Goal: Transaction & Acquisition: Purchase product/service

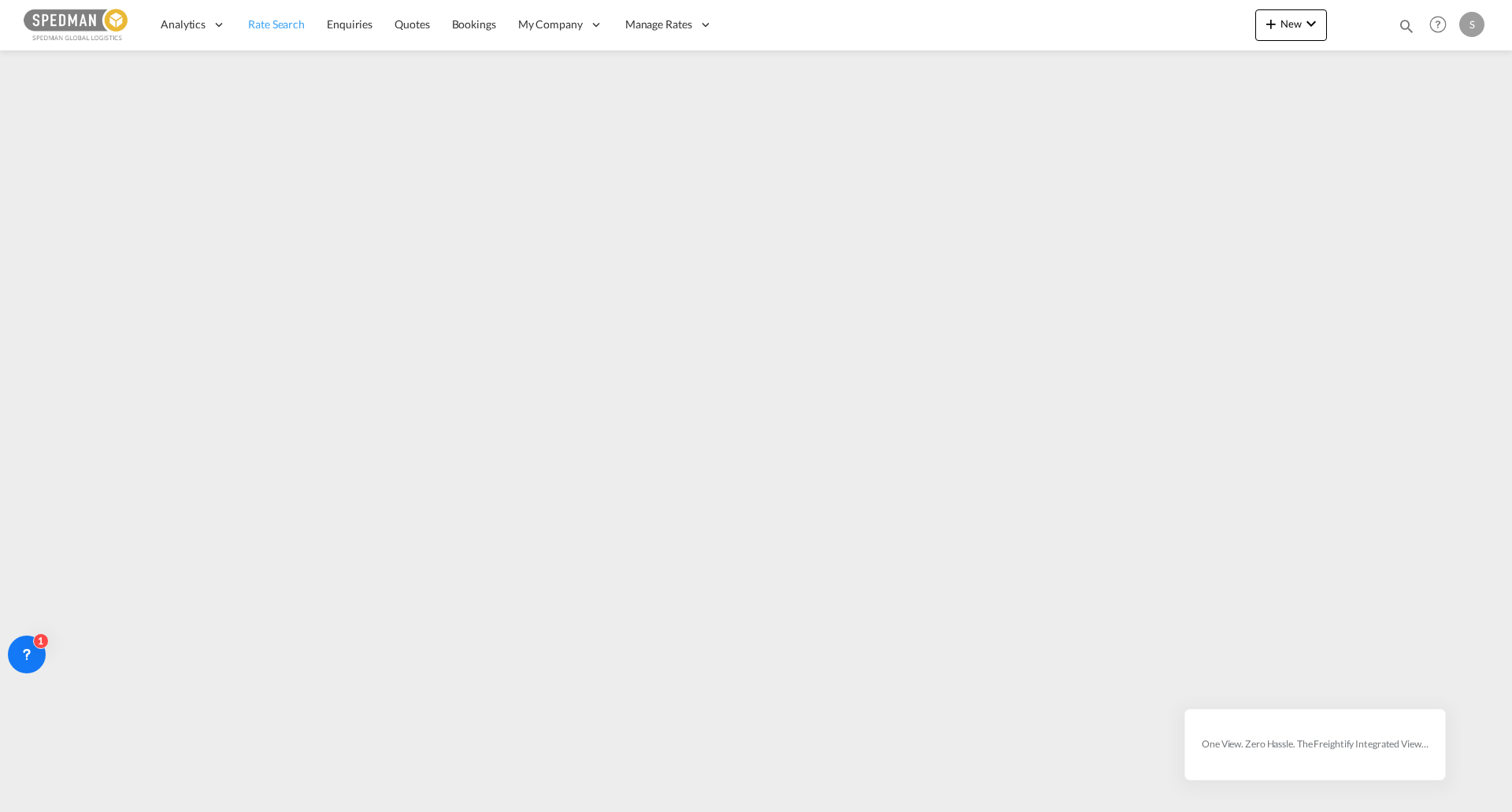
click at [281, 25] on span "Rate Search" at bounding box center [276, 24] width 56 height 13
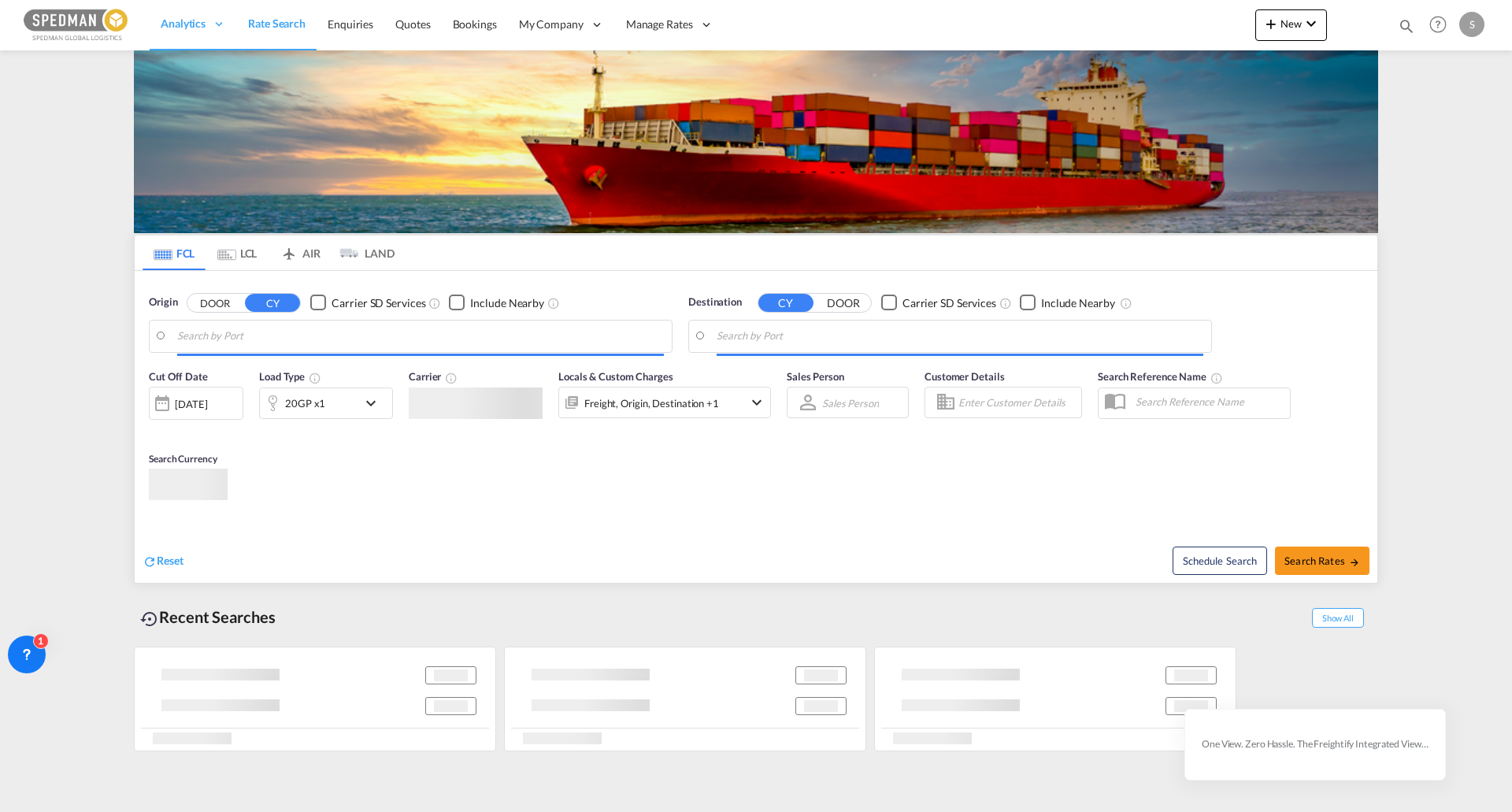
click at [216, 174] on img at bounding box center [756, 141] width 1245 height 182
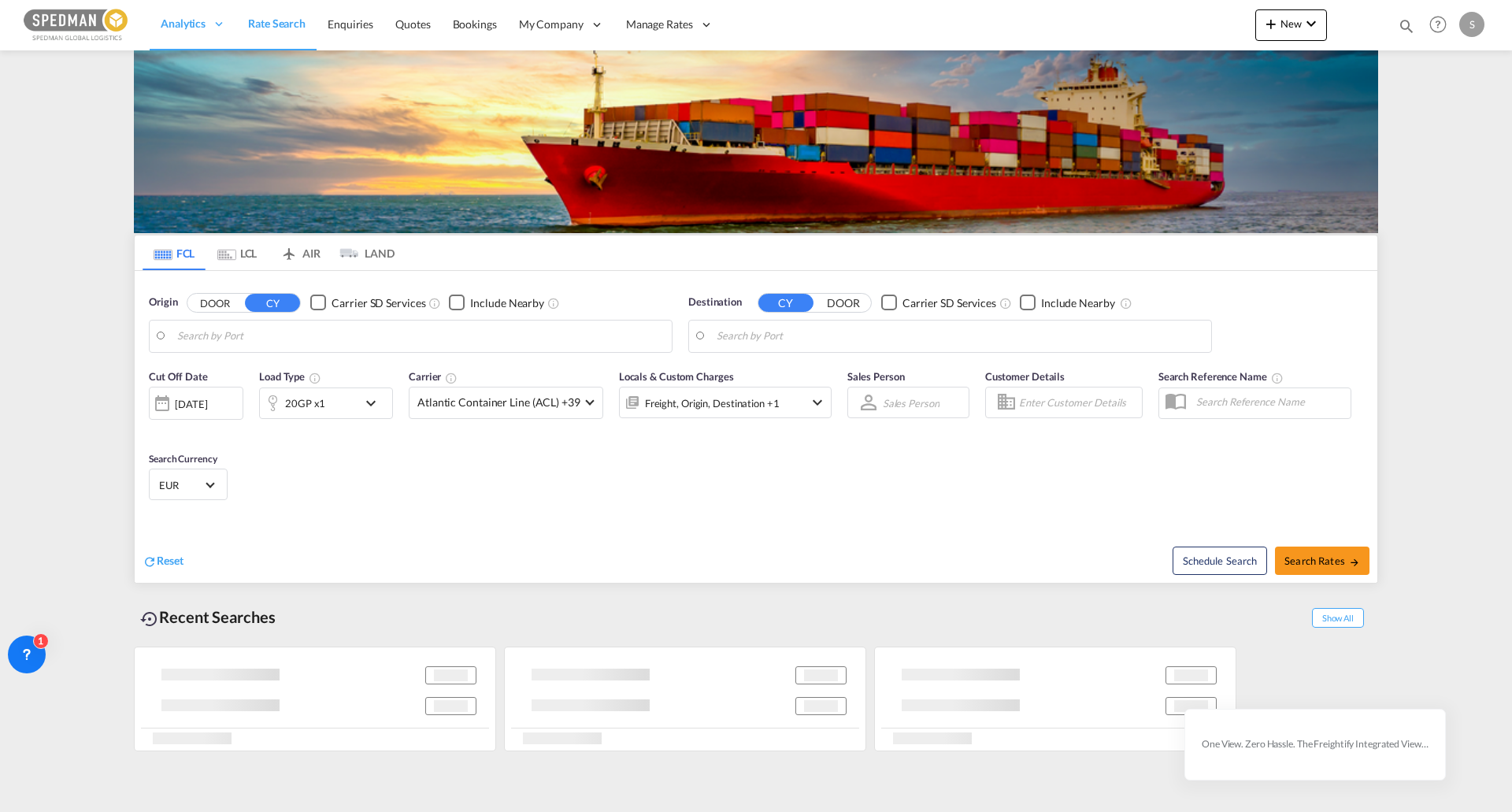
type input "[GEOGRAPHIC_DATA], [GEOGRAPHIC_DATA]"
type input "[PERSON_NAME] ([PERSON_NAME]), [GEOGRAPHIC_DATA]"
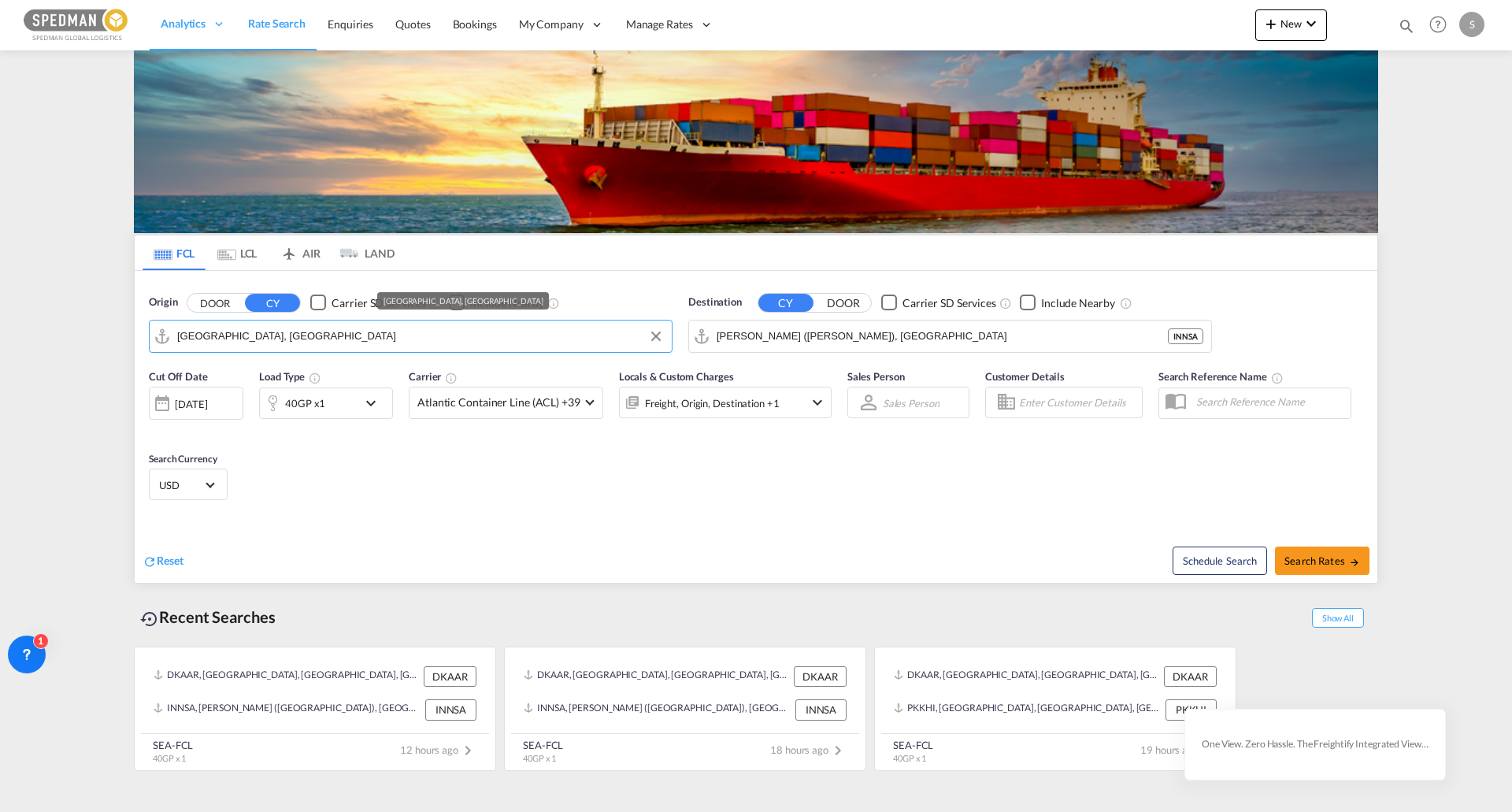
click at [220, 334] on input "[GEOGRAPHIC_DATA], [GEOGRAPHIC_DATA]" at bounding box center [421, 336] width 487 height 24
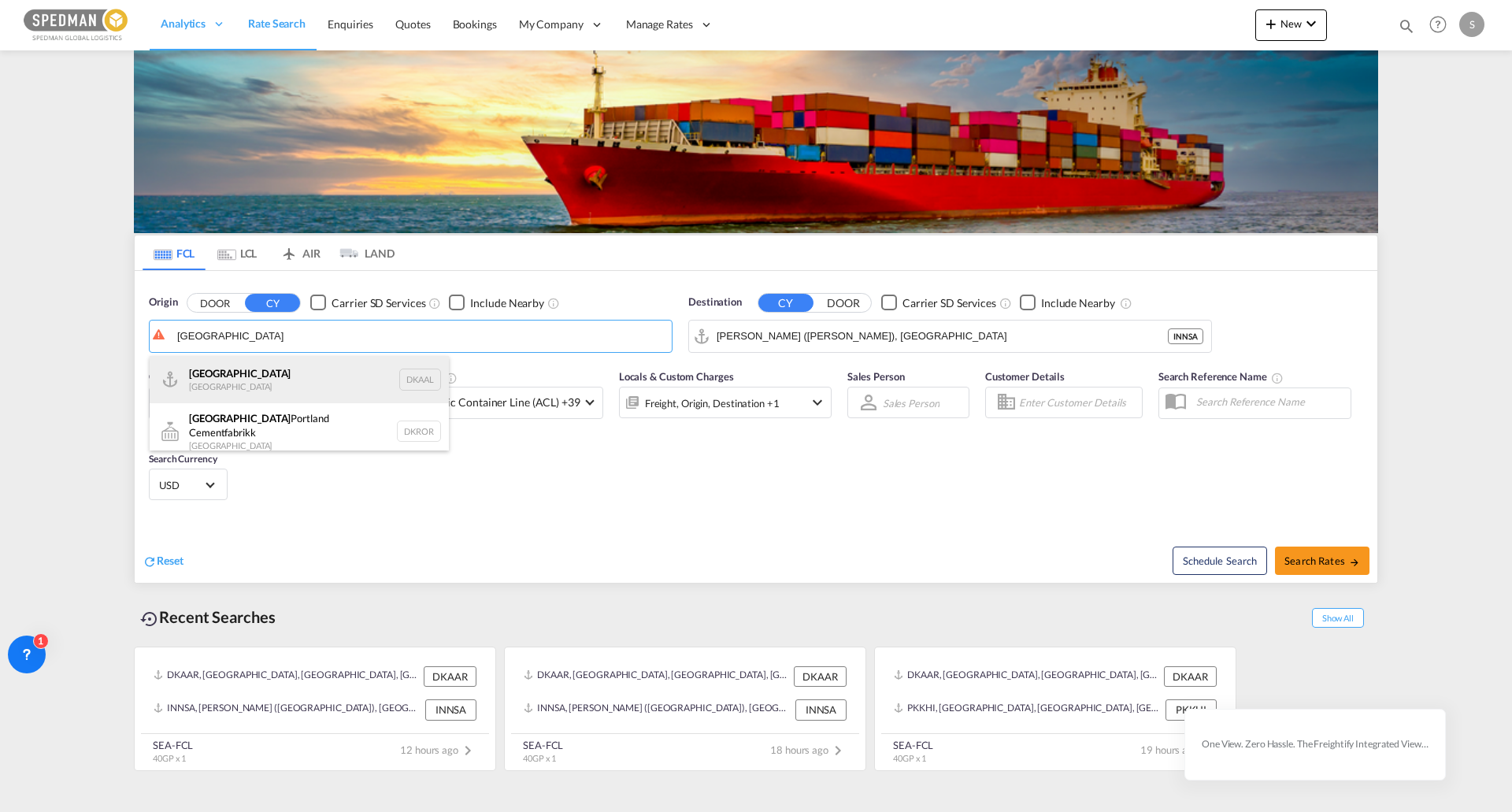
click at [254, 376] on div "Aalborg Denmark DKAAL" at bounding box center [300, 380] width 300 height 48
type input "[GEOGRAPHIC_DATA], DKAAL"
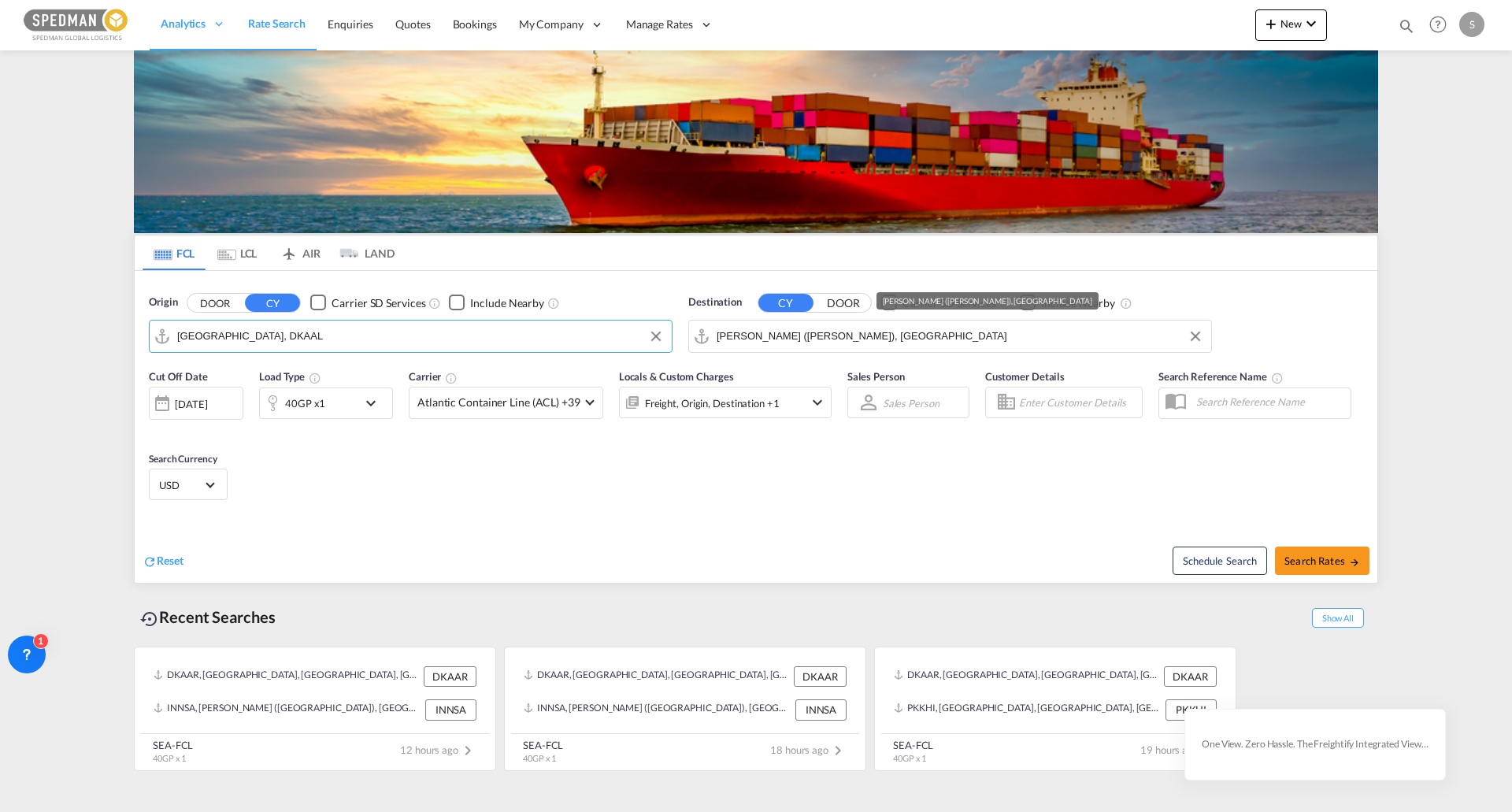
click at [784, 333] on input "[PERSON_NAME] ([PERSON_NAME]), [GEOGRAPHIC_DATA]" at bounding box center [960, 336] width 487 height 24
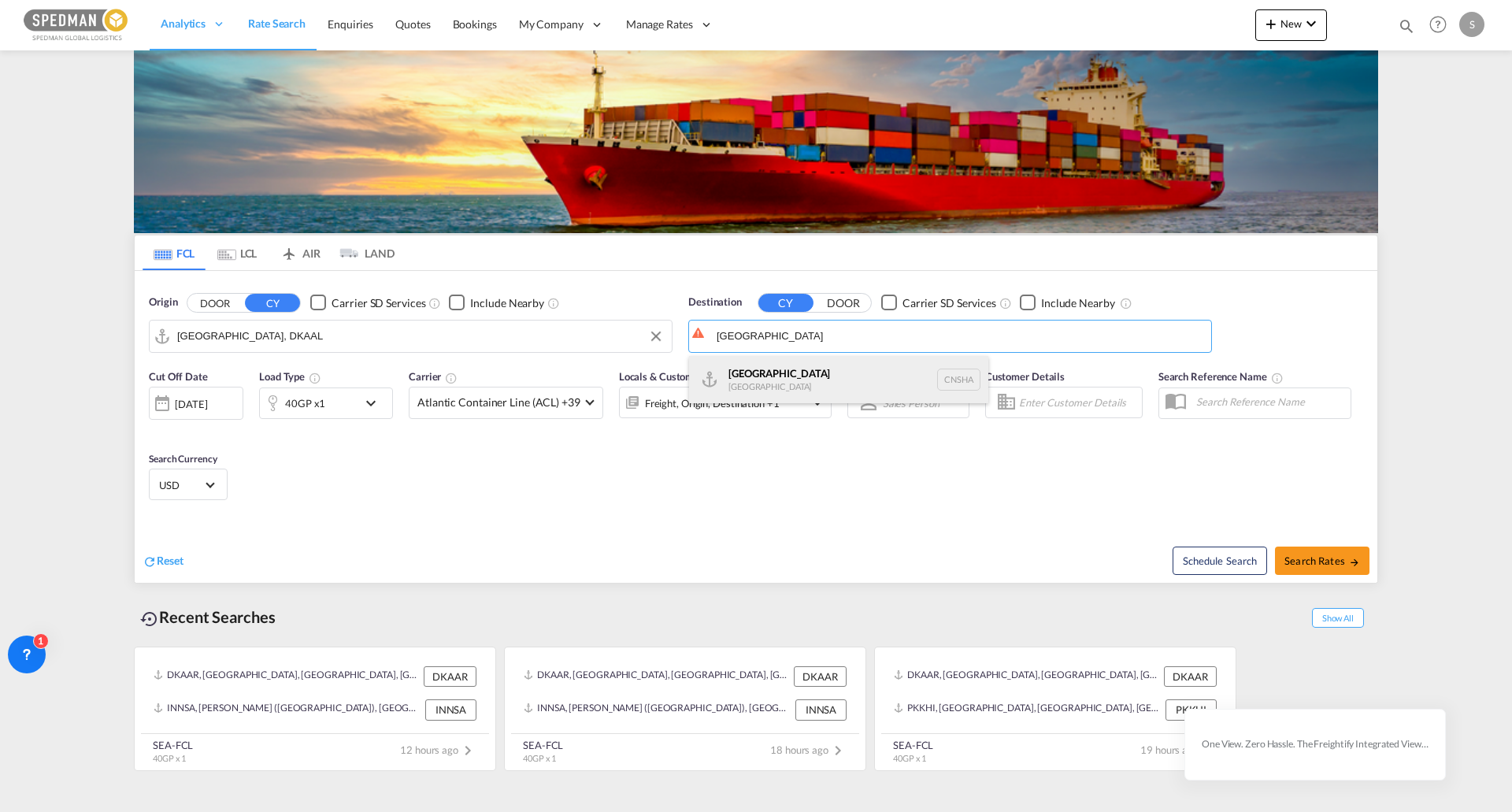
click at [783, 385] on div "Shanghai [GEOGRAPHIC_DATA] [GEOGRAPHIC_DATA]" at bounding box center [839, 380] width 300 height 48
type input "[GEOGRAPHIC_DATA], [GEOGRAPHIC_DATA]"
click at [381, 412] on div "40GP x1" at bounding box center [326, 403] width 134 height 31
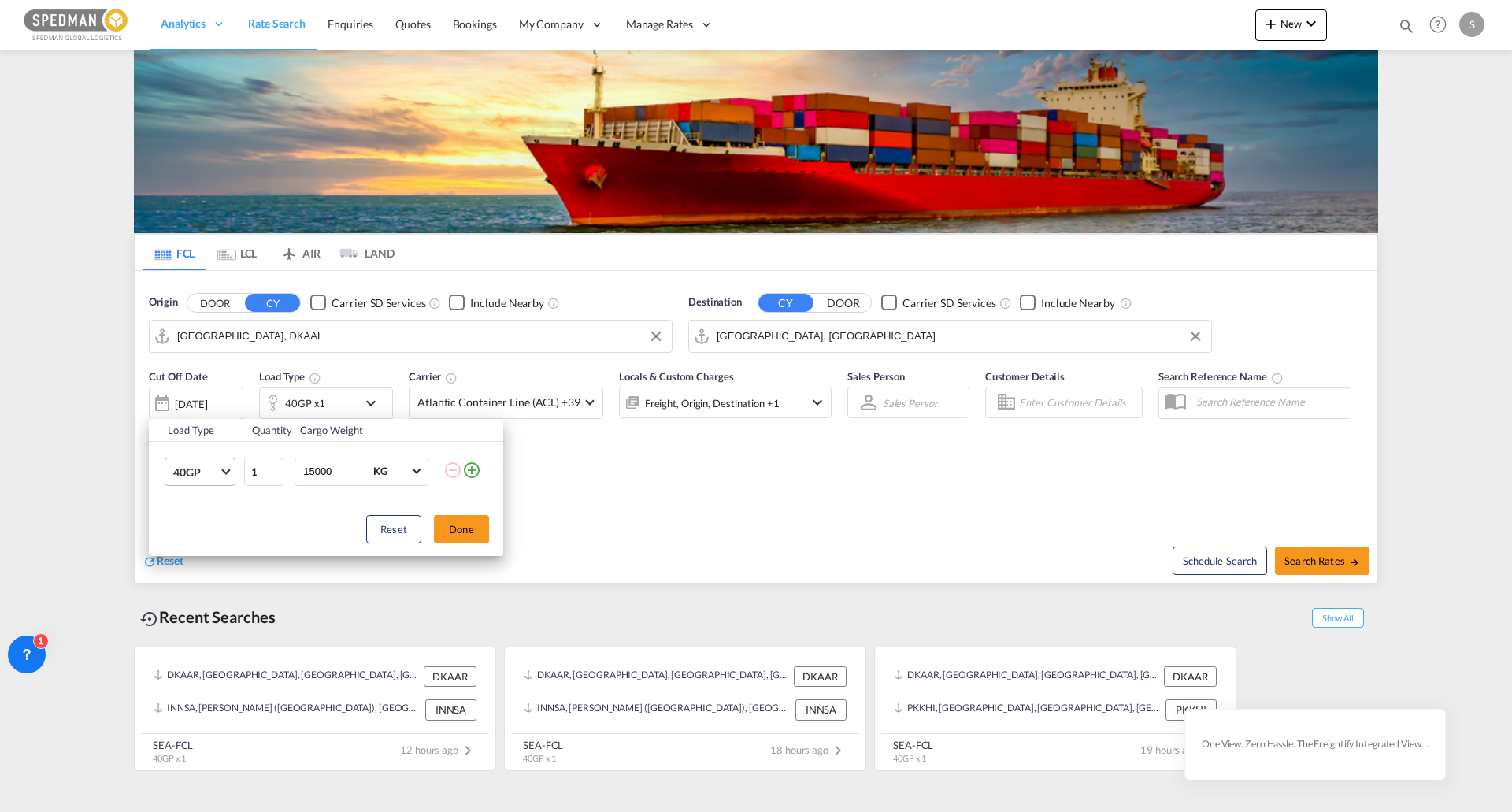
click at [215, 475] on span "40GP" at bounding box center [197, 472] width 46 height 16
click at [198, 448] on md-option "20GP" at bounding box center [214, 434] width 107 height 38
click at [439, 522] on button "Done" at bounding box center [462, 530] width 55 height 29
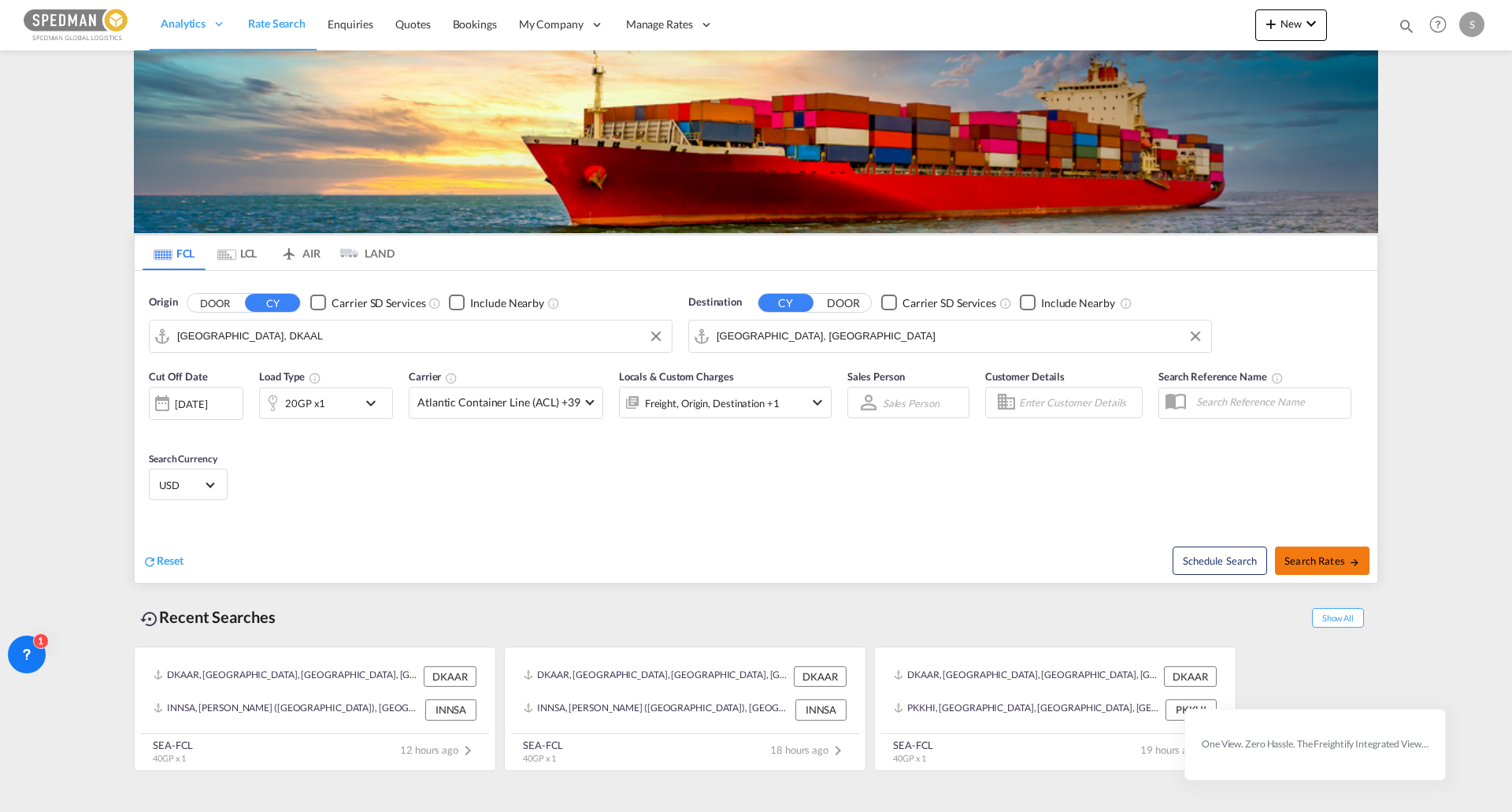
click at [1325, 562] on span "Search Rates" at bounding box center [1322, 560] width 75 height 12
type input "DKAAL to CNSHA / [DATE]"
